Goal: Task Accomplishment & Management: Manage account settings

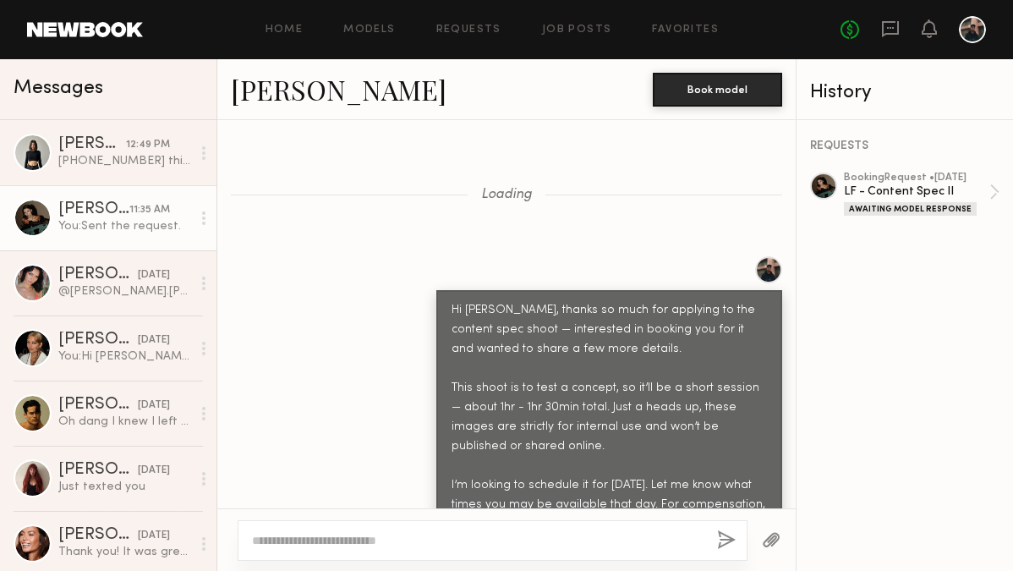
scroll to position [2721, 0]
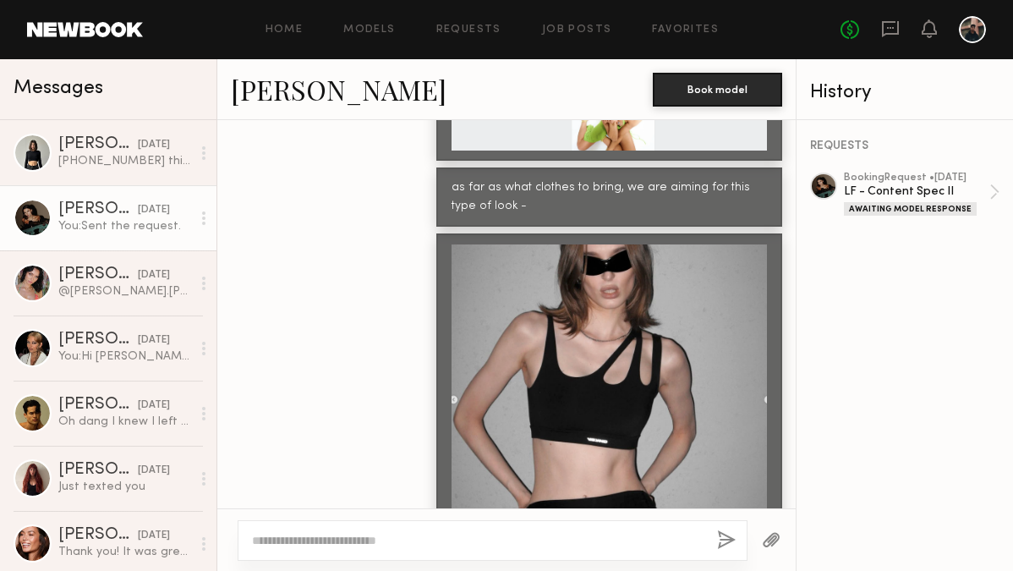
scroll to position [2960, 0]
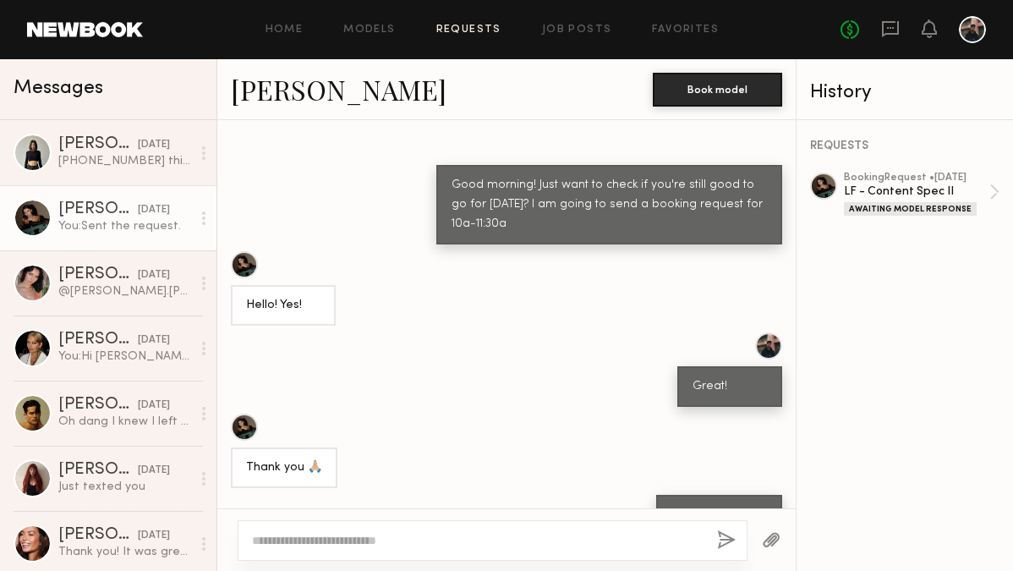
click at [495, 25] on link "Requests" at bounding box center [468, 30] width 65 height 11
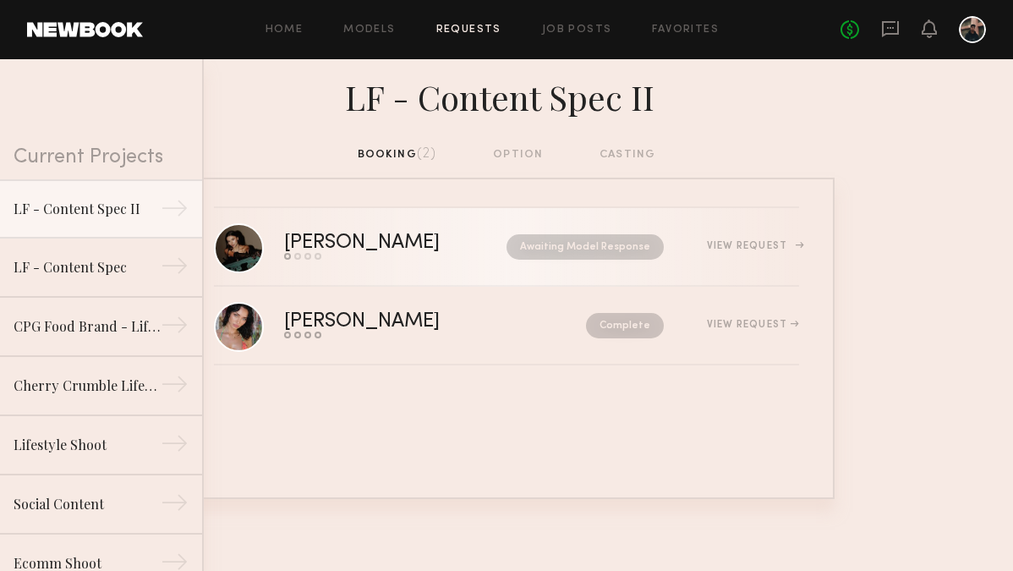
click at [431, 249] on div "[PERSON_NAME]" at bounding box center [378, 242] width 189 height 19
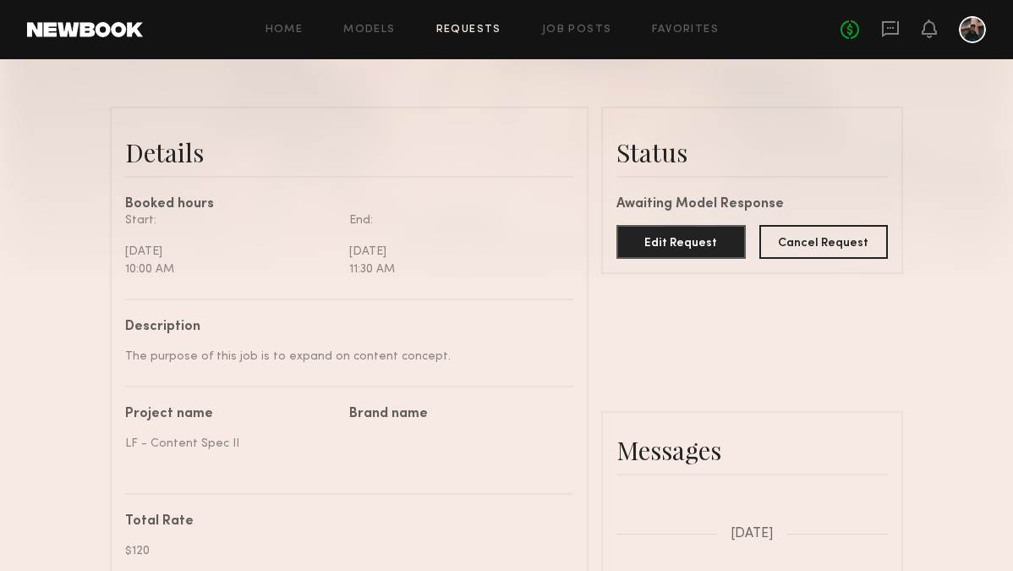
scroll to position [360, 0]
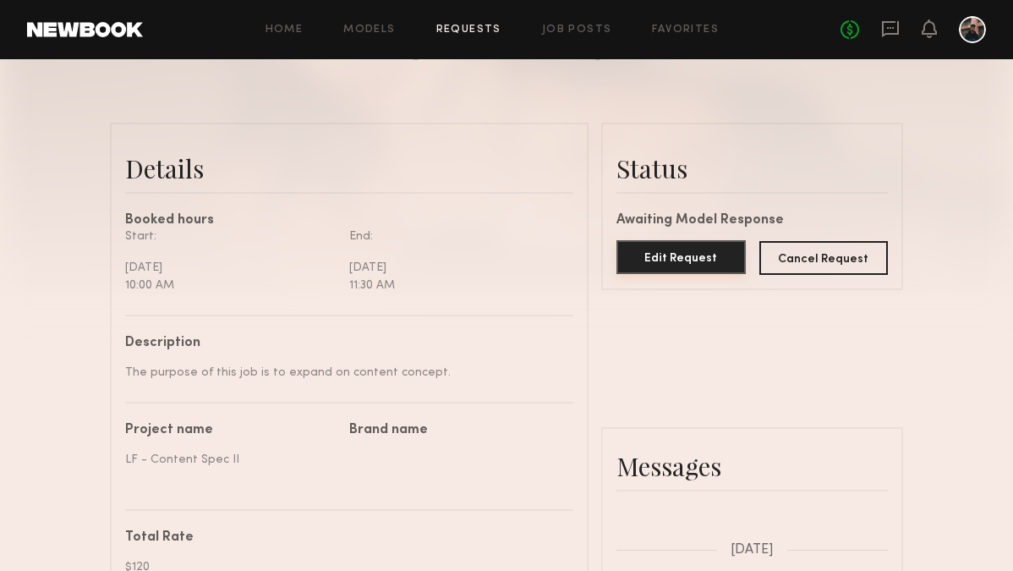
click at [689, 255] on button "Edit Request" at bounding box center [680, 257] width 129 height 34
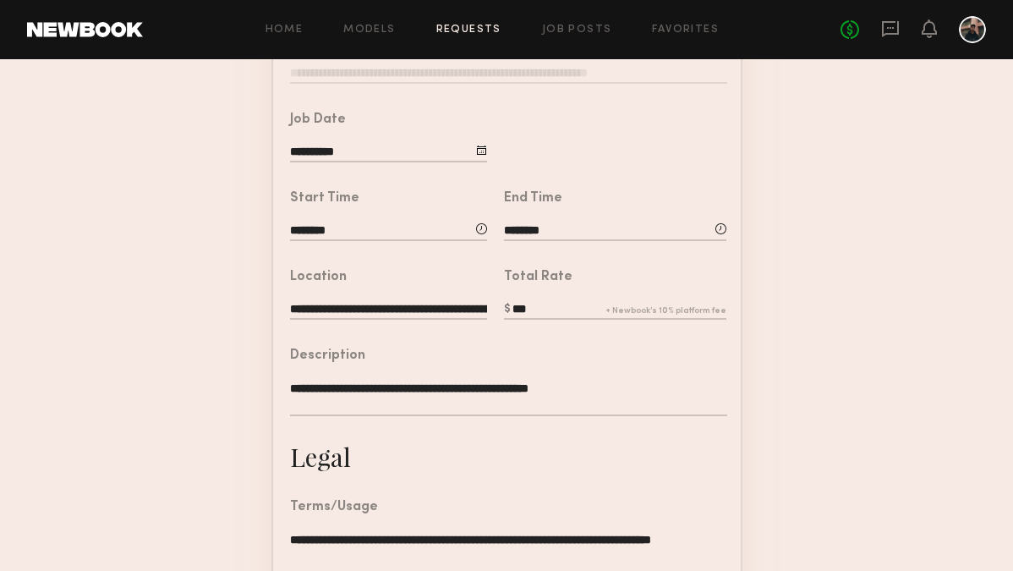
scroll to position [305, 0]
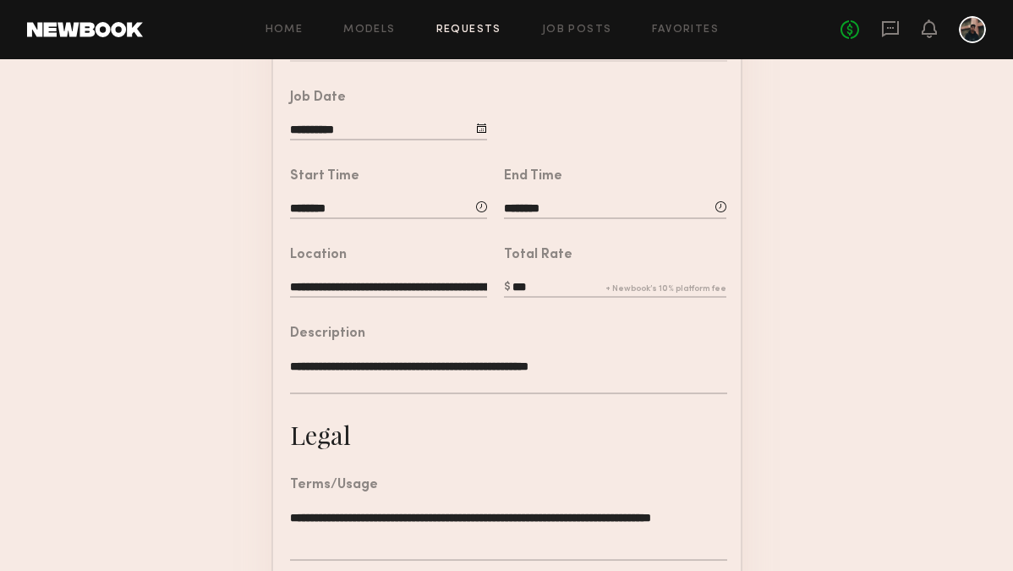
click at [420, 284] on input "**********" at bounding box center [388, 288] width 197 height 19
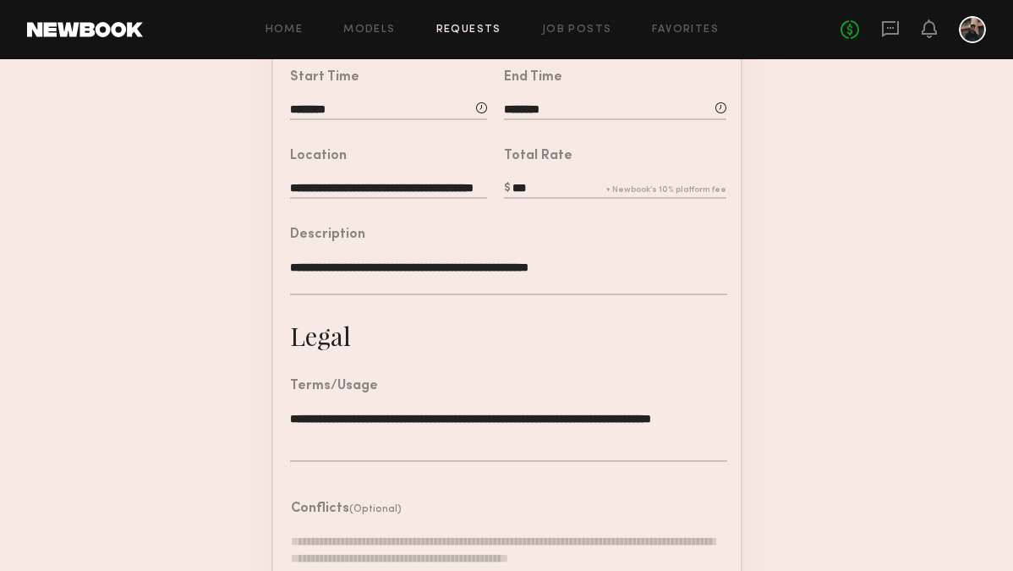
scroll to position [528, 0]
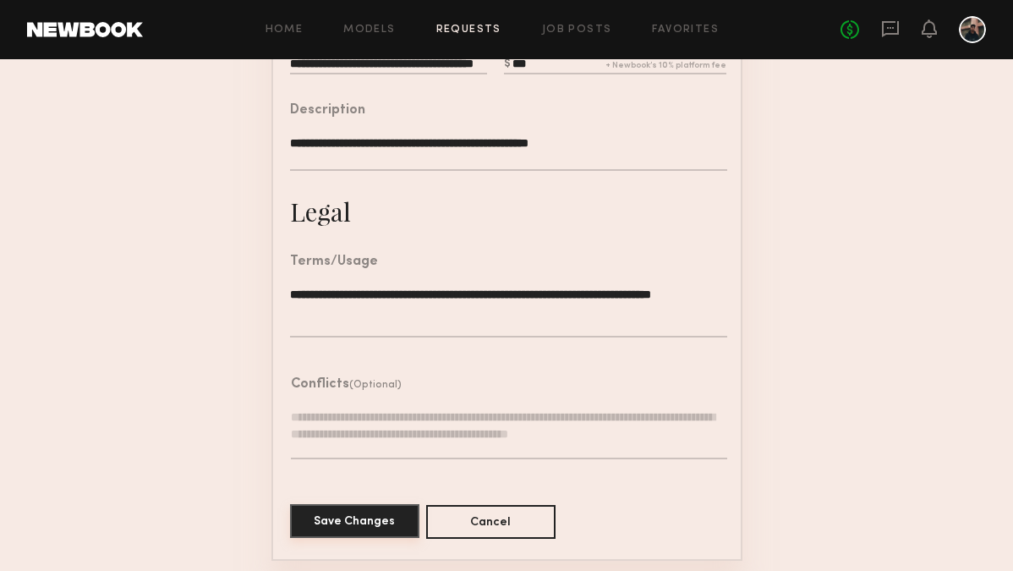
click at [354, 516] on button "Save Changes" at bounding box center [354, 521] width 129 height 34
type input "**********"
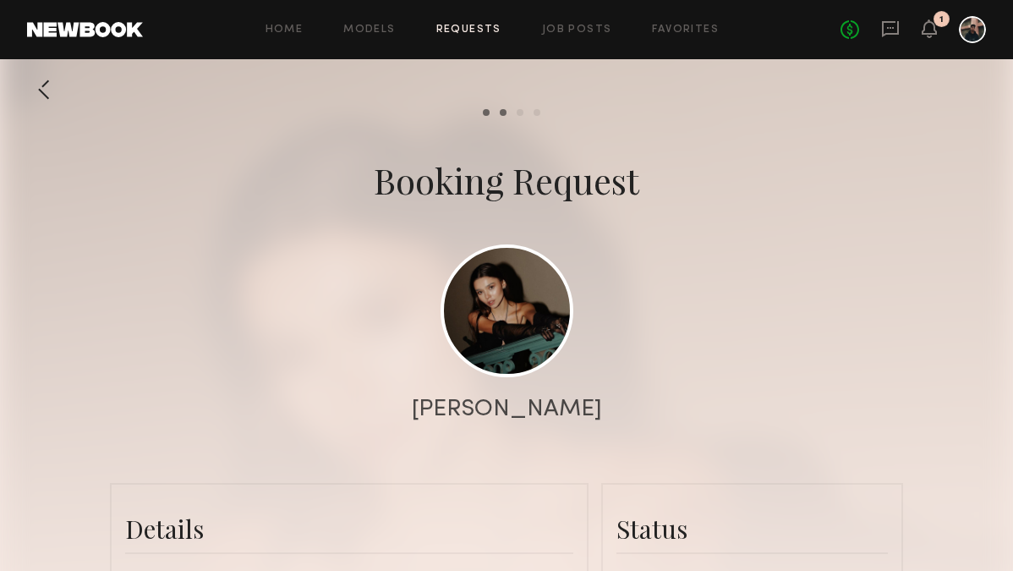
click at [268, 251] on div at bounding box center [506, 338] width 1013 height 676
click at [938, 30] on div "No fees up to $5,000 1" at bounding box center [912, 29] width 145 height 27
click at [922, 33] on icon at bounding box center [929, 28] width 14 height 12
